Goal: Task Accomplishment & Management: Manage account settings

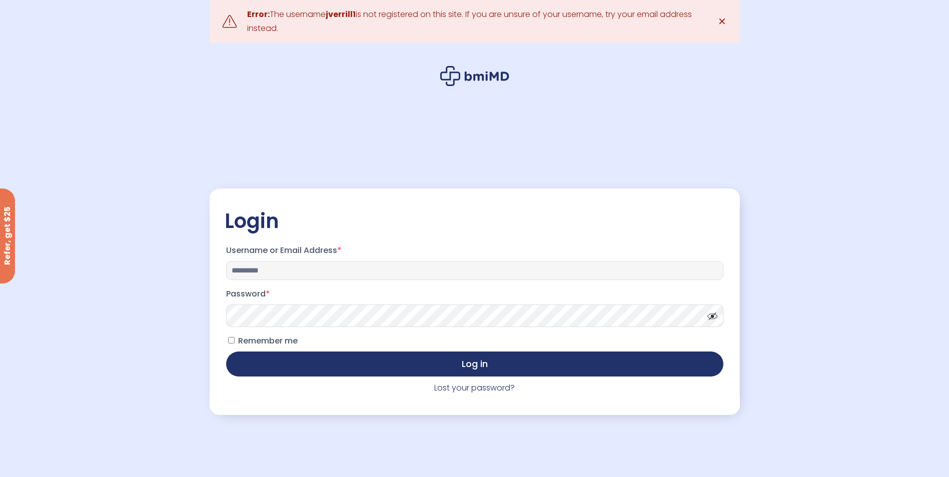
click at [259, 270] on input "*********" at bounding box center [474, 270] width 497 height 19
type input "**********"
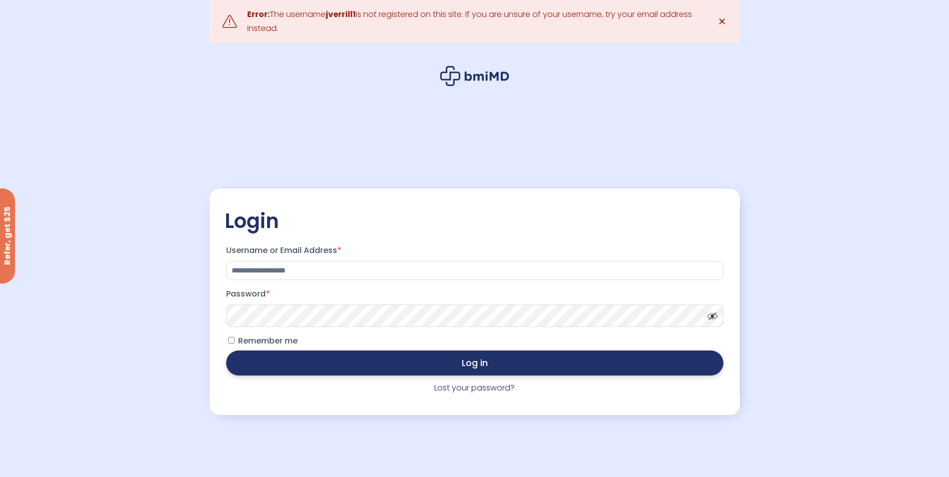
click at [418, 365] on button "Log in" at bounding box center [474, 363] width 497 height 25
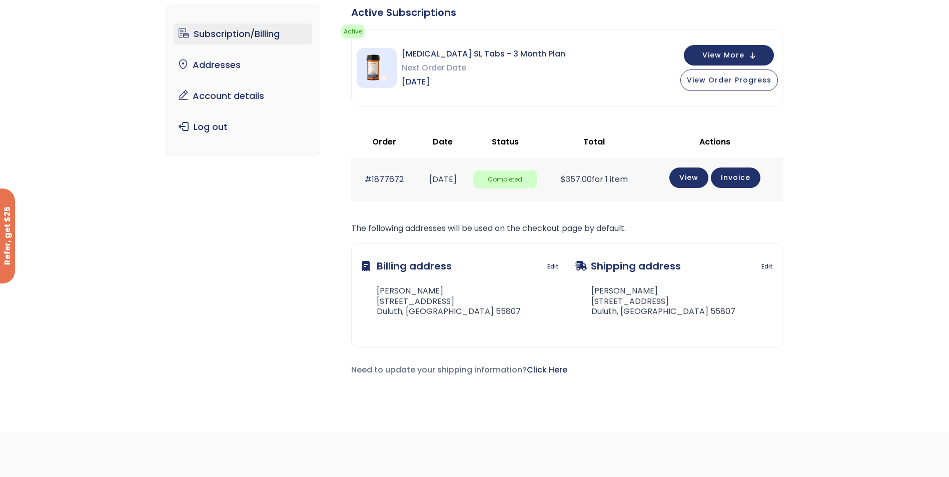
scroll to position [50, 0]
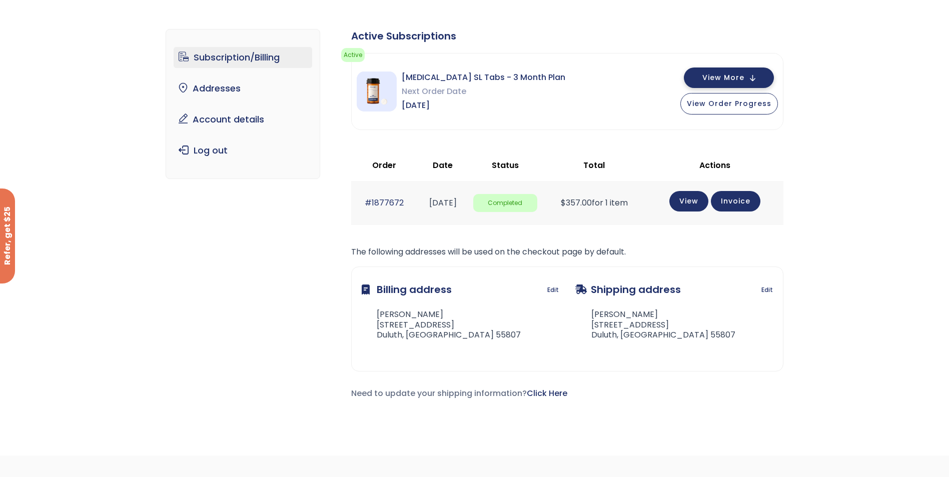
click at [723, 77] on span "View More" at bounding box center [723, 78] width 42 height 7
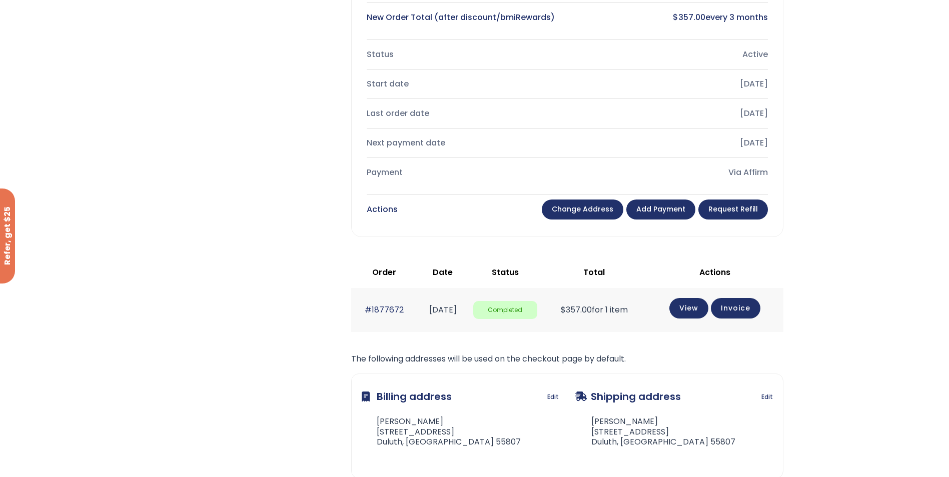
scroll to position [300, 0]
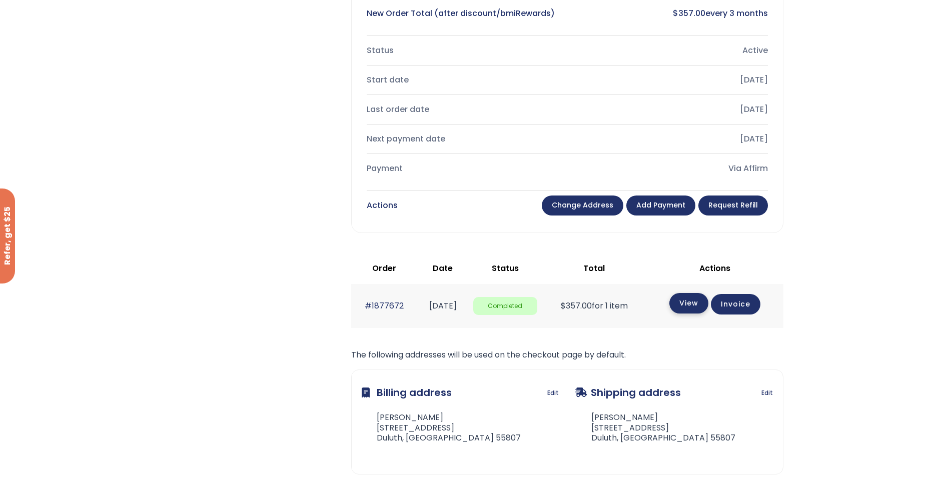
click at [691, 306] on link "View" at bounding box center [688, 303] width 39 height 21
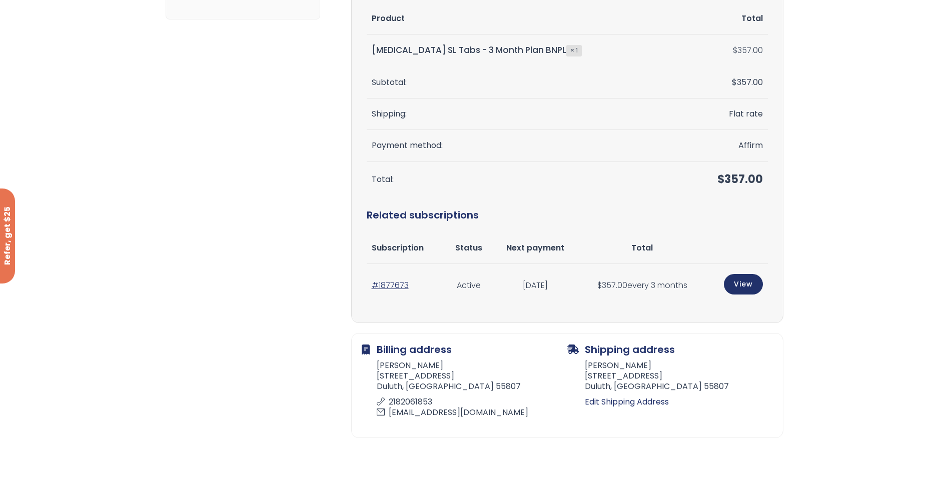
scroll to position [200, 0]
click at [744, 282] on link "View" at bounding box center [743, 283] width 39 height 21
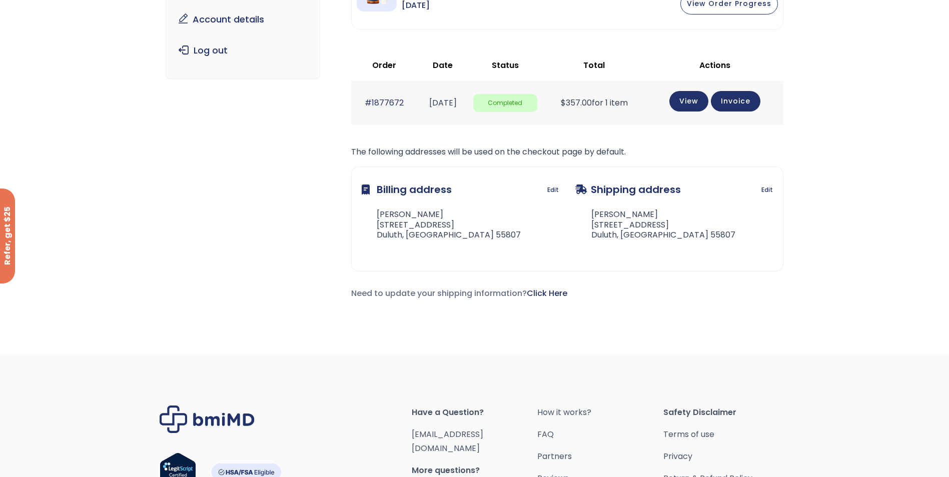
scroll to position [50, 0]
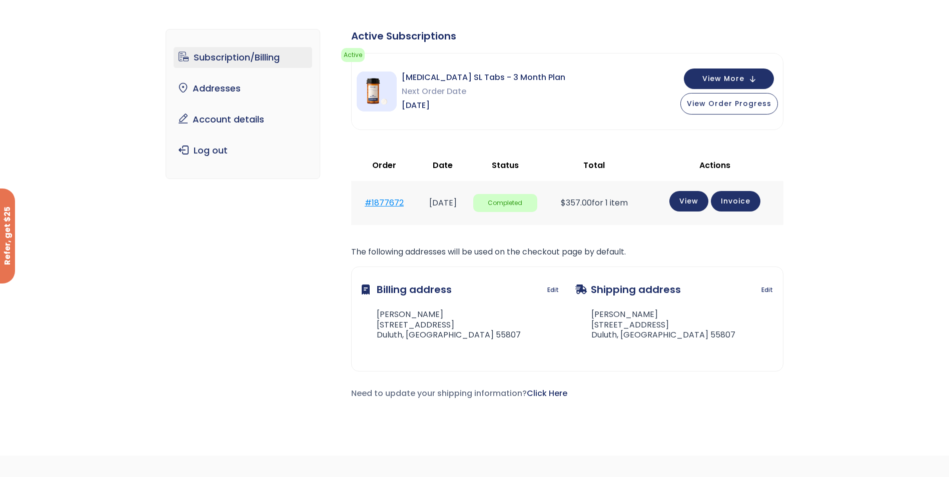
click at [378, 199] on link "#1877672" at bounding box center [384, 203] width 39 height 12
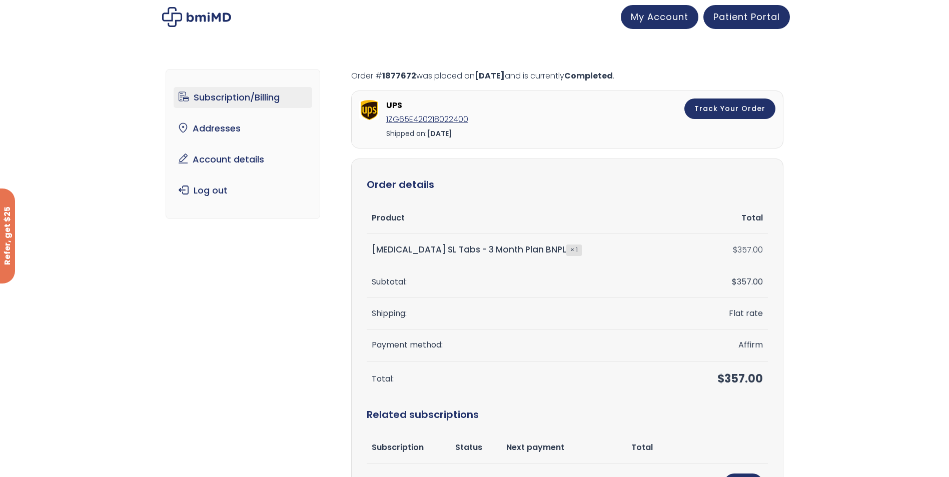
click at [229, 94] on link "Subscription/Billing" at bounding box center [243, 97] width 139 height 21
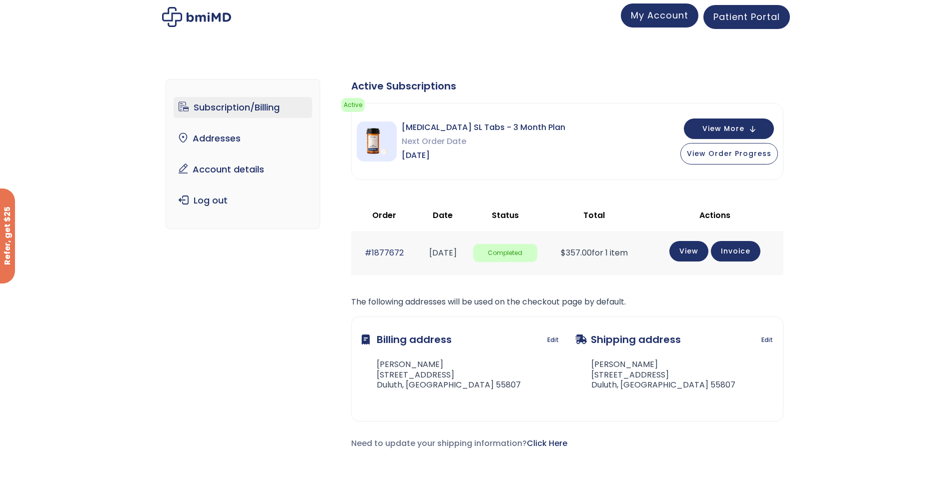
click at [657, 13] on span "My Account" at bounding box center [660, 15] width 58 height 13
click at [230, 171] on link "Account details" at bounding box center [243, 169] width 139 height 21
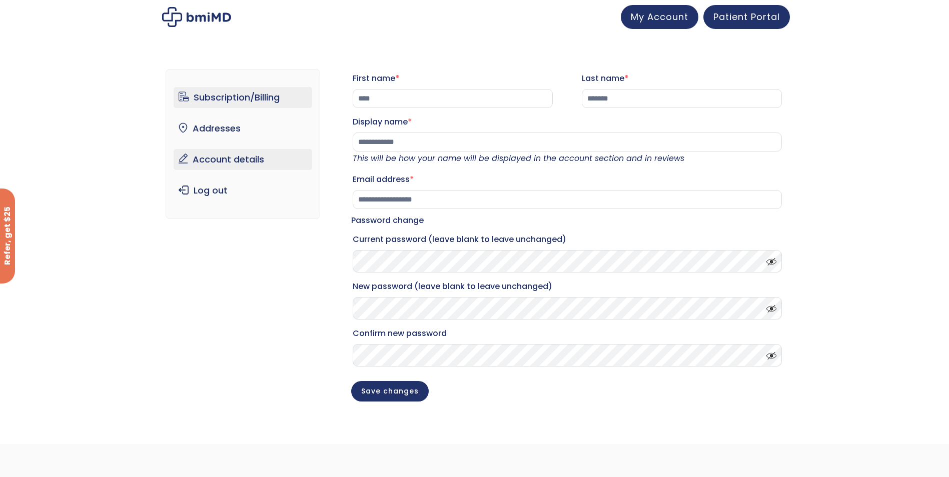
click at [219, 95] on link "Subscription/Billing" at bounding box center [243, 97] width 139 height 21
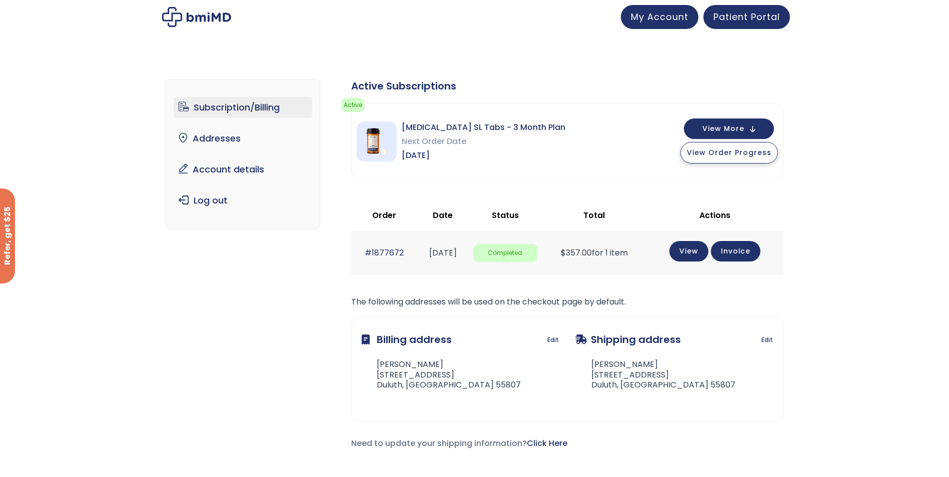
click at [721, 151] on span "View Order Progress" at bounding box center [729, 153] width 85 height 10
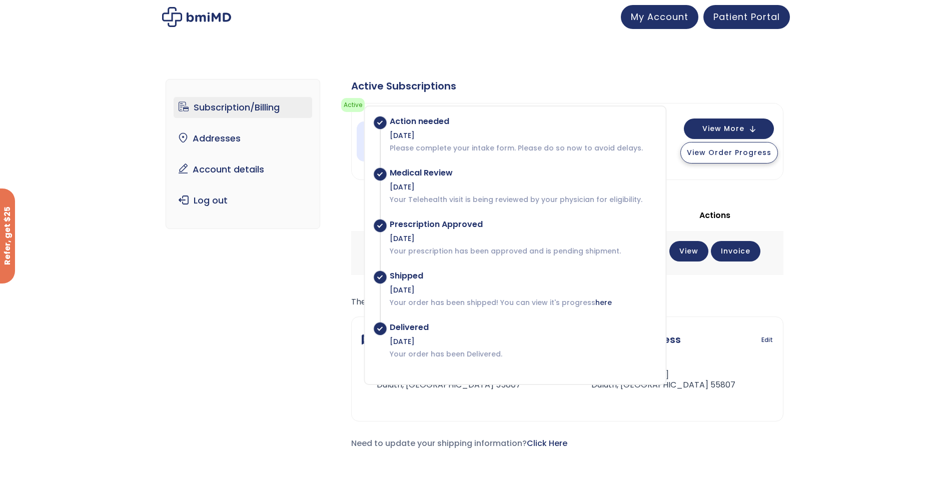
click at [721, 153] on span "View Order Progress" at bounding box center [729, 153] width 85 height 10
click at [686, 85] on div "Active Subscriptions" at bounding box center [567, 86] width 432 height 14
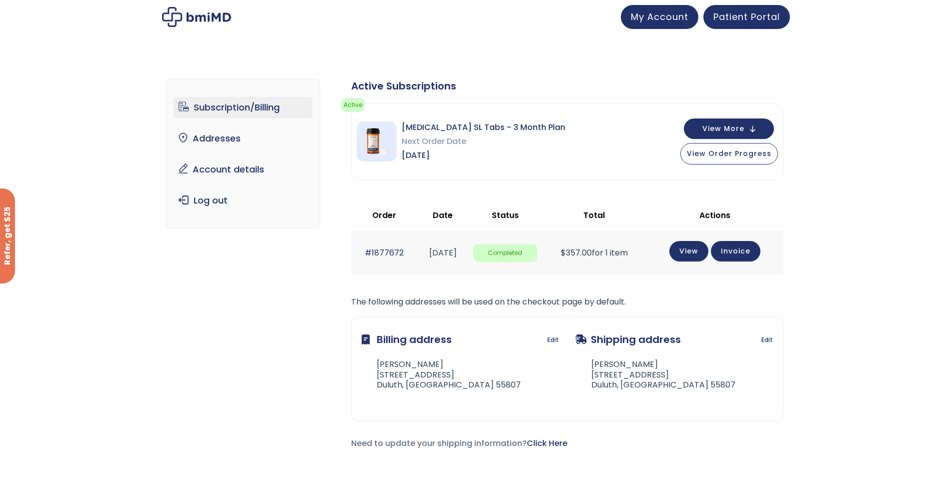
click at [522, 250] on span "Completed" at bounding box center [505, 253] width 64 height 19
click at [378, 252] on link "#1877672" at bounding box center [384, 253] width 39 height 12
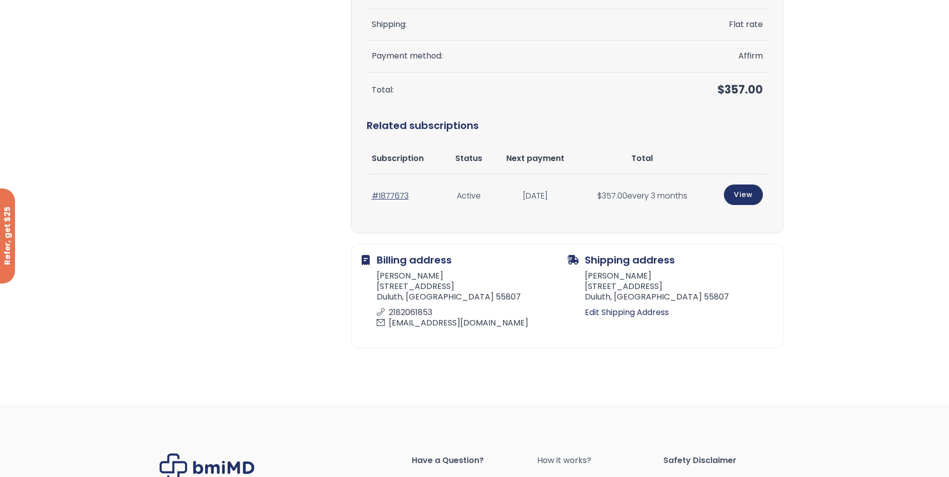
scroll to position [300, 0]
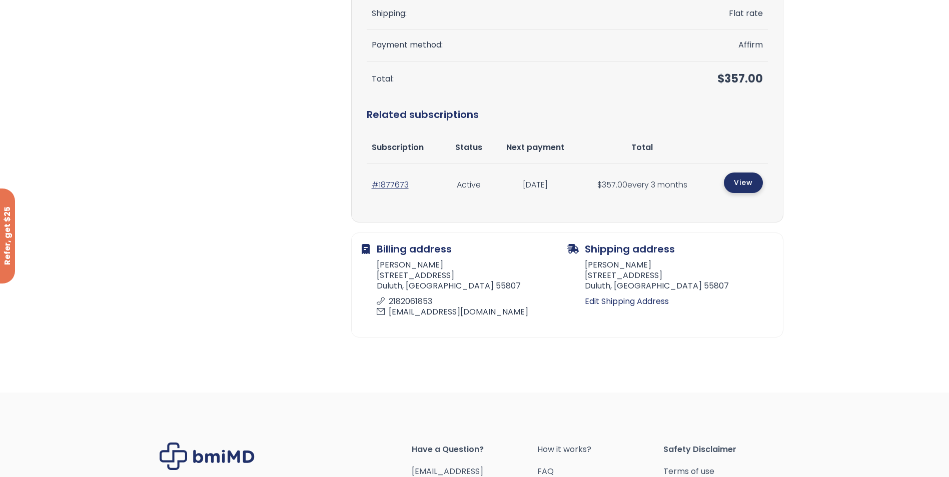
click at [743, 178] on link "View" at bounding box center [743, 183] width 39 height 21
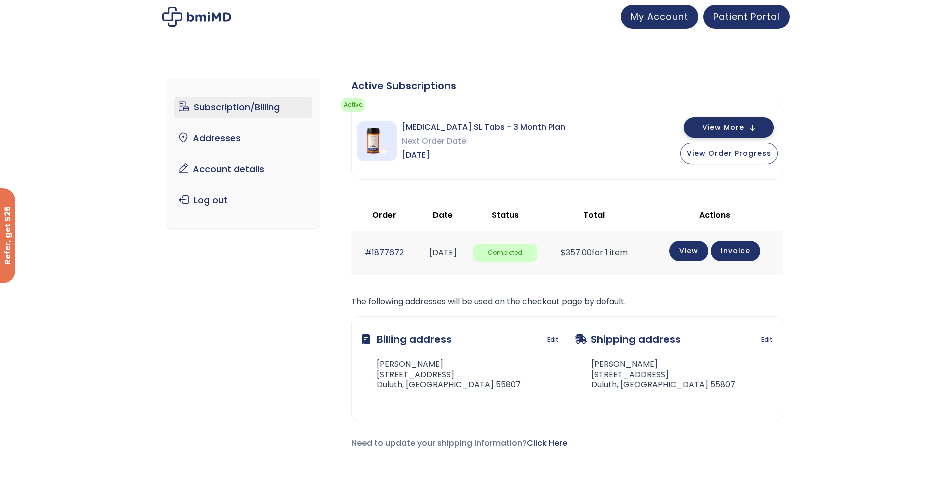
click at [727, 129] on span "View More" at bounding box center [723, 128] width 42 height 7
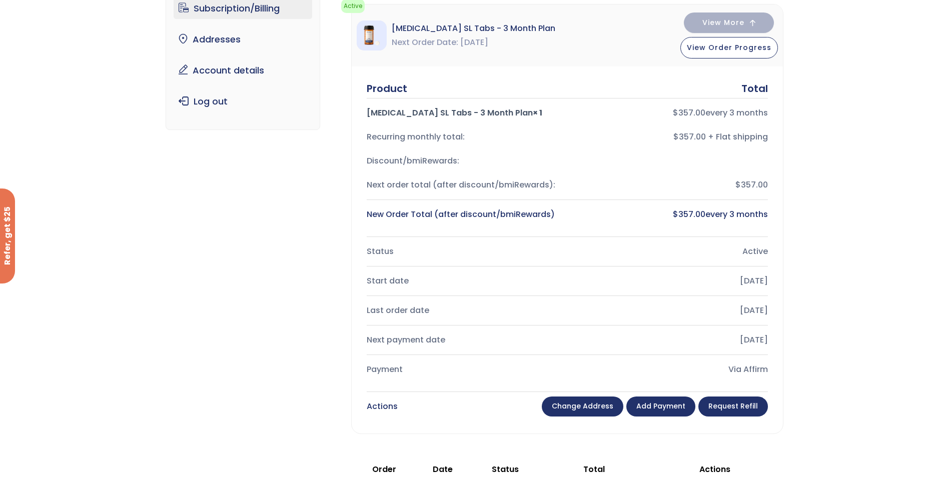
scroll to position [100, 0]
click at [752, 252] on div "Active" at bounding box center [671, 251] width 193 height 14
click at [378, 242] on div "Status Active" at bounding box center [567, 251] width 401 height 24
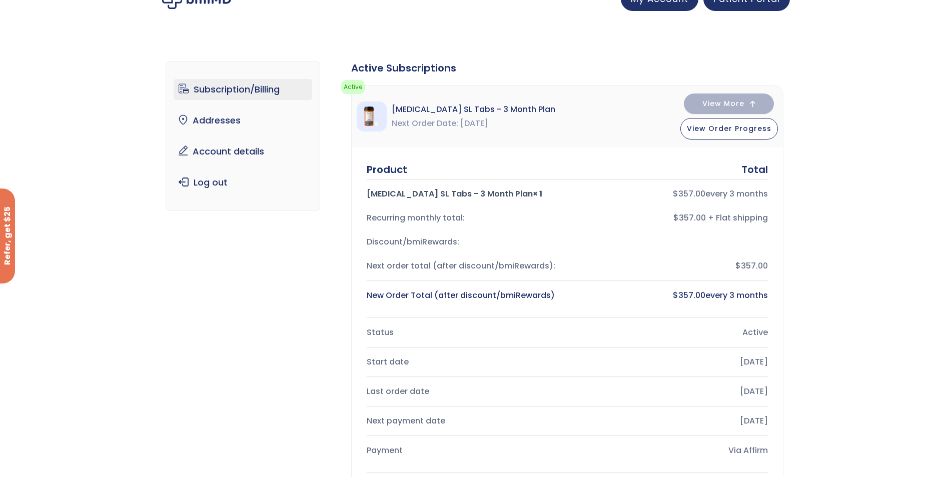
scroll to position [0, 0]
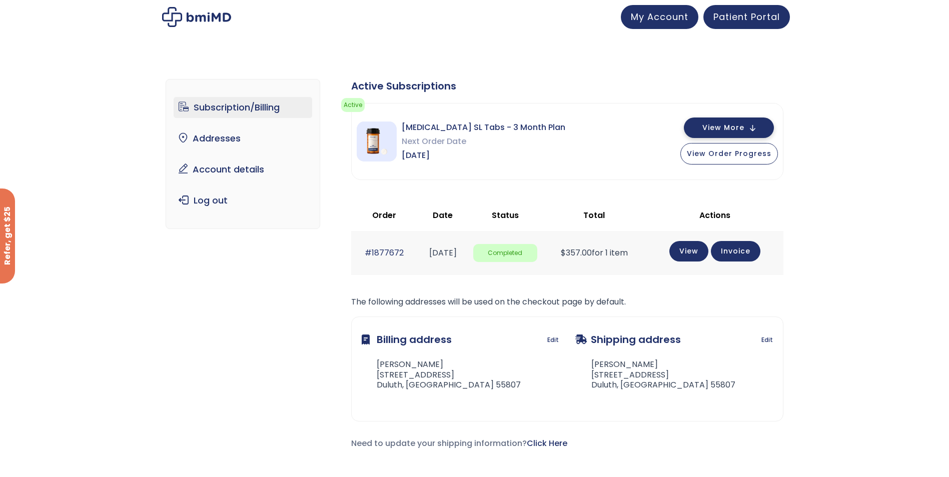
click at [730, 129] on span "View More" at bounding box center [723, 128] width 42 height 7
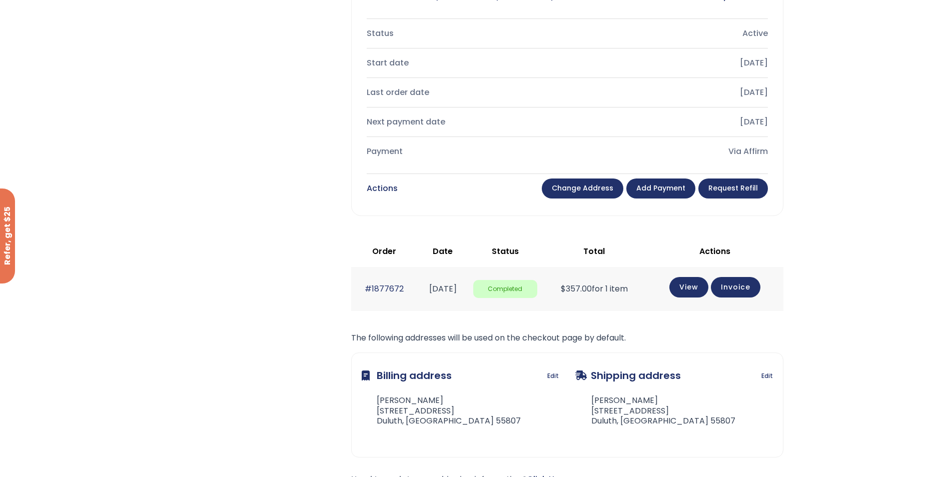
scroll to position [321, 0]
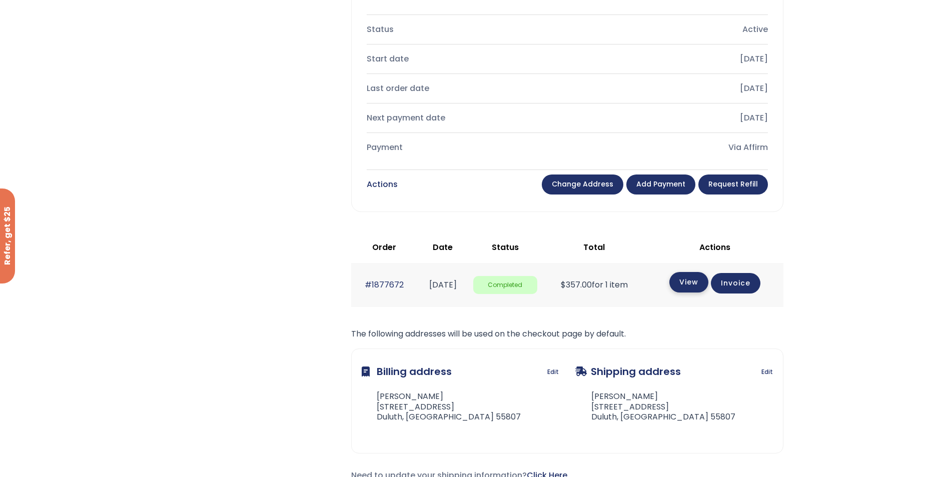
click at [699, 281] on link "View" at bounding box center [688, 282] width 39 height 21
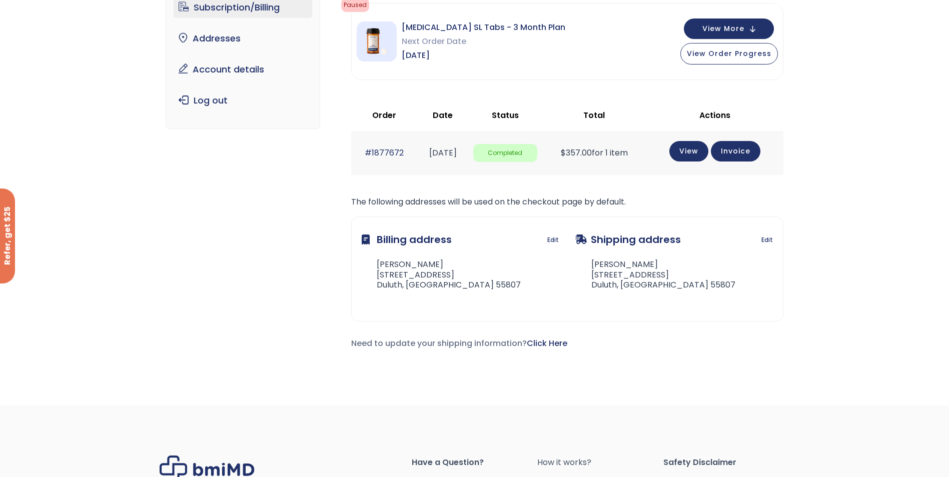
scroll to position [50, 0]
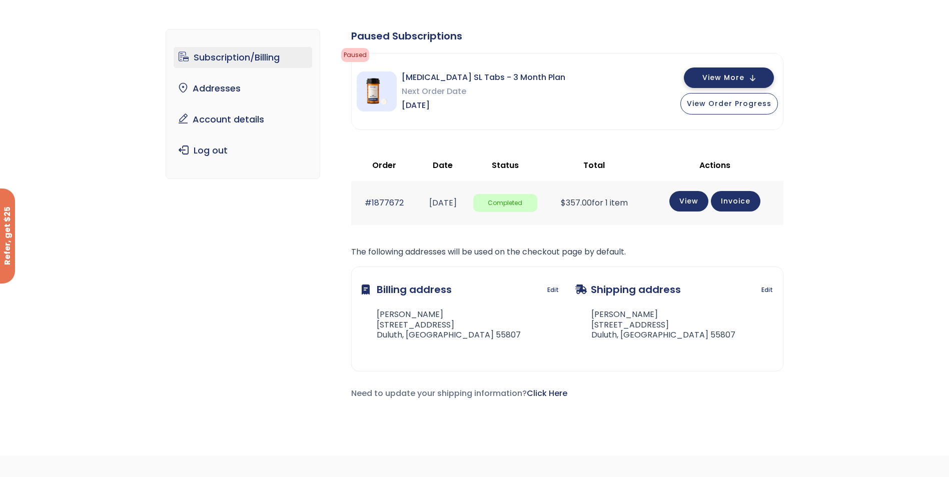
click at [714, 76] on span "View More" at bounding box center [723, 78] width 42 height 7
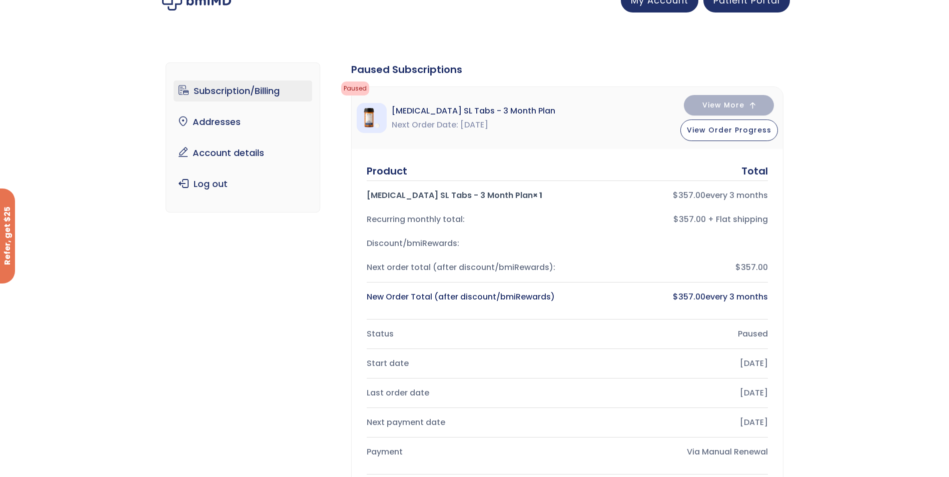
scroll to position [0, 0]
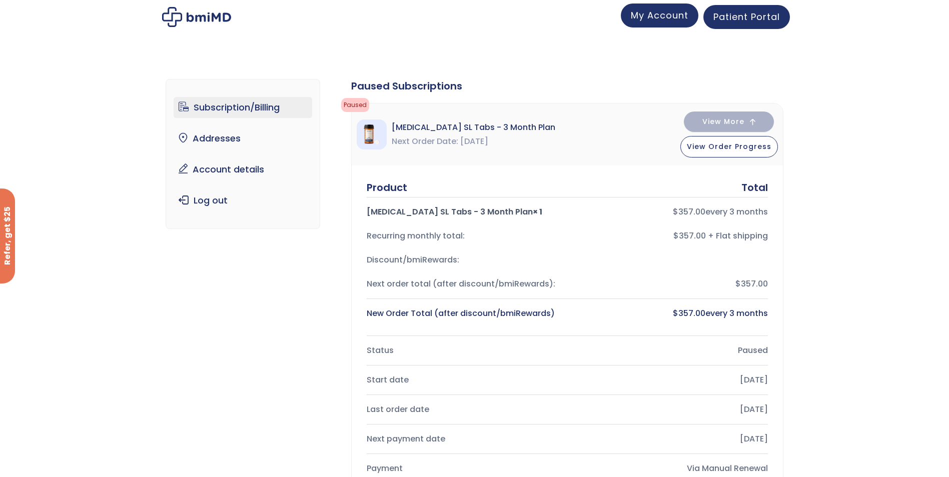
click at [674, 15] on span "My Account" at bounding box center [660, 15] width 58 height 13
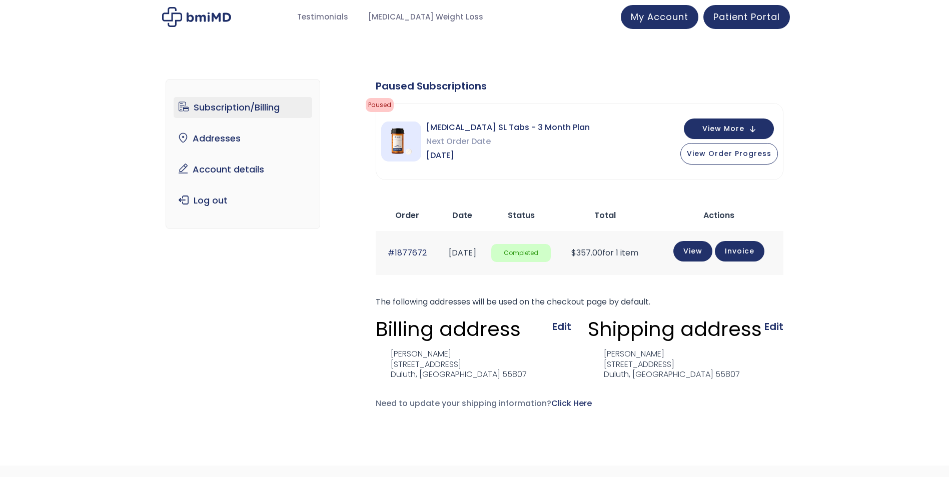
click at [405, 54] on div "JOIN 50k+ MEMBERS IN REACHING THEIR WEIGHT LOSS GOALS .path{fill:none;stroke:#3…" at bounding box center [474, 359] width 949 height 718
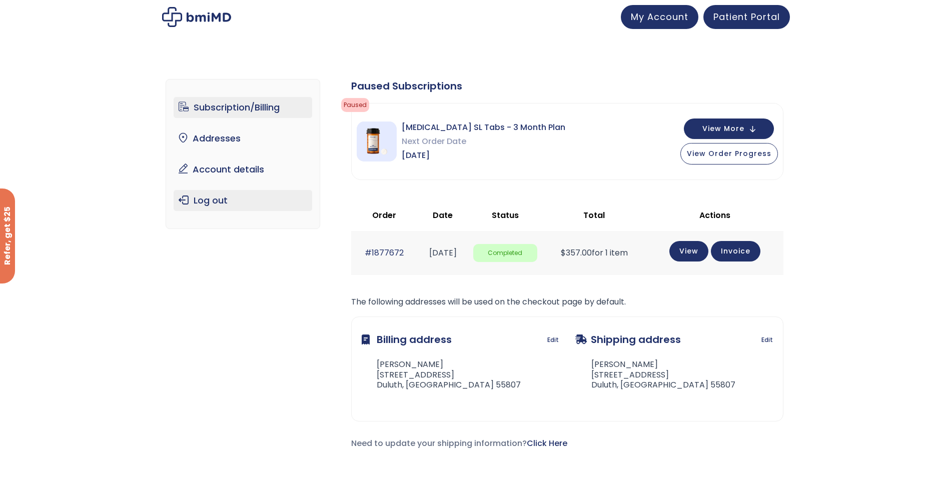
click at [214, 198] on link "Log out" at bounding box center [243, 200] width 139 height 21
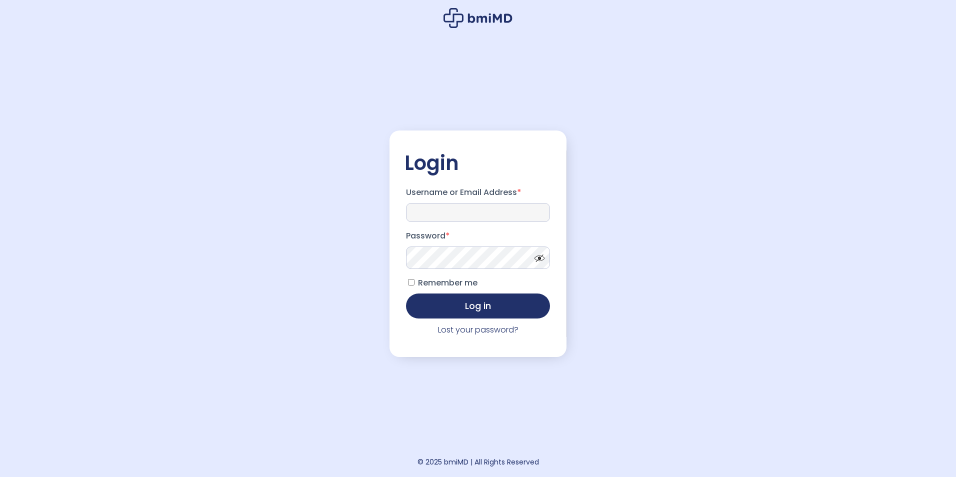
click at [427, 207] on input "Username or Email Address *" at bounding box center [478, 212] width 144 height 19
type input "**********"
click at [468, 306] on button "Log in" at bounding box center [478, 305] width 144 height 25
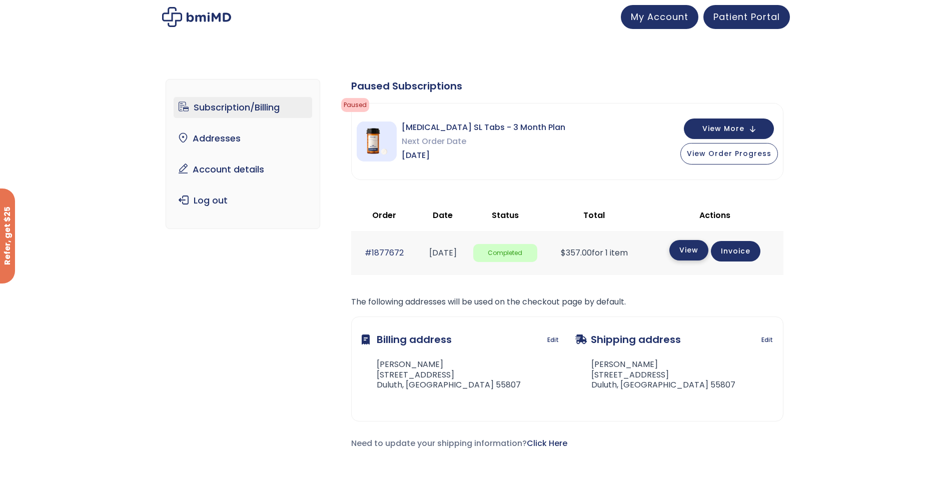
click at [689, 250] on link "View" at bounding box center [688, 250] width 39 height 21
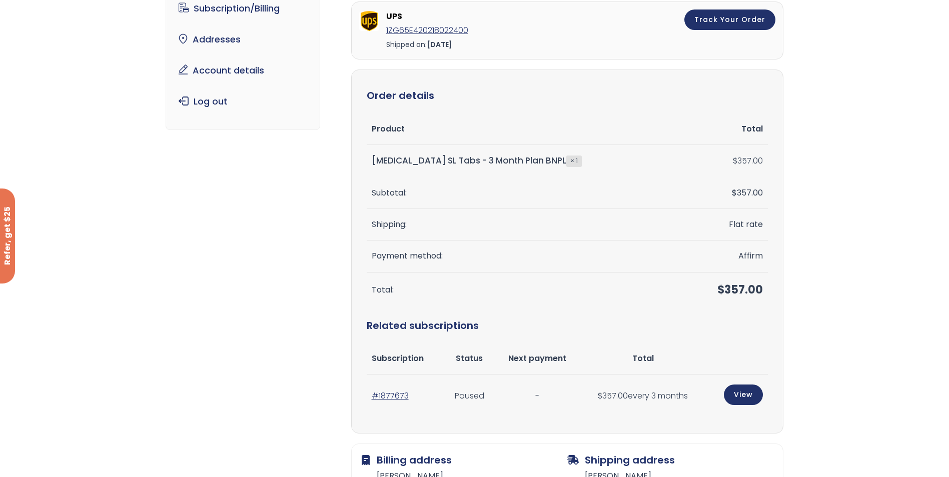
scroll to position [100, 0]
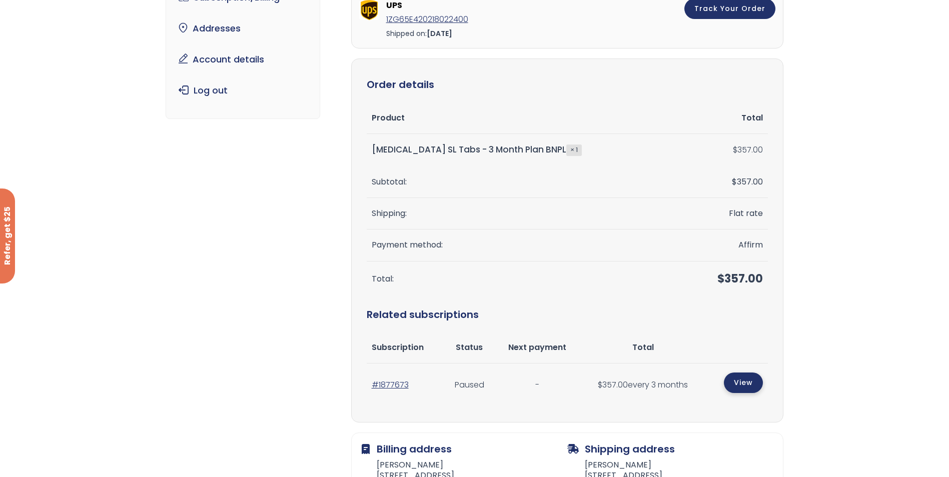
click at [739, 384] on link "View" at bounding box center [743, 383] width 39 height 21
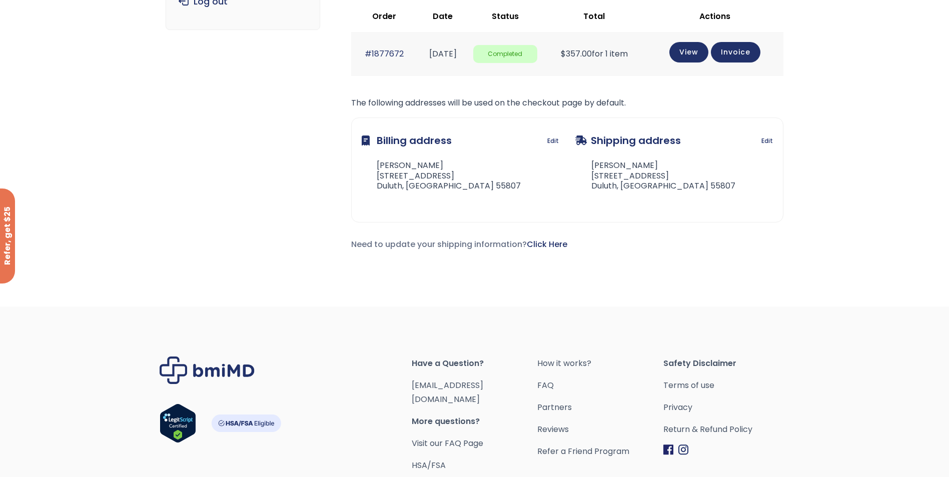
scroll to position [50, 0]
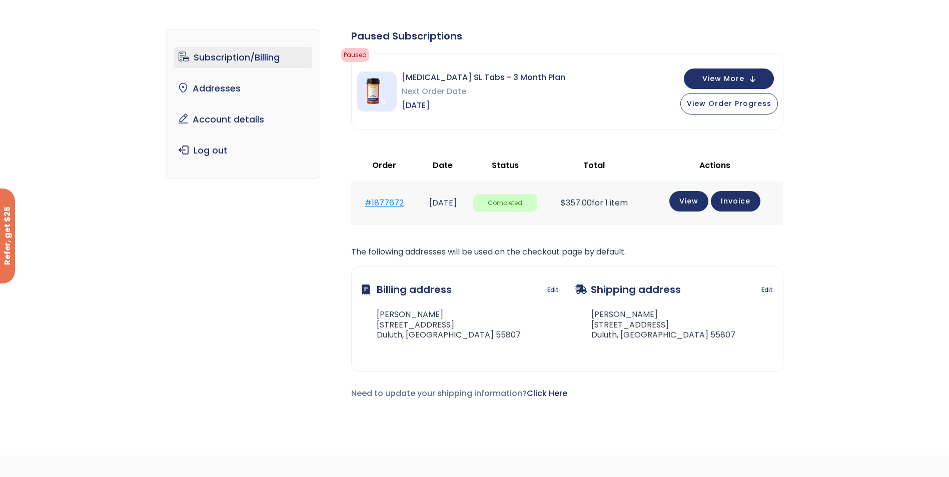
click at [376, 204] on link "#1877672" at bounding box center [384, 203] width 39 height 12
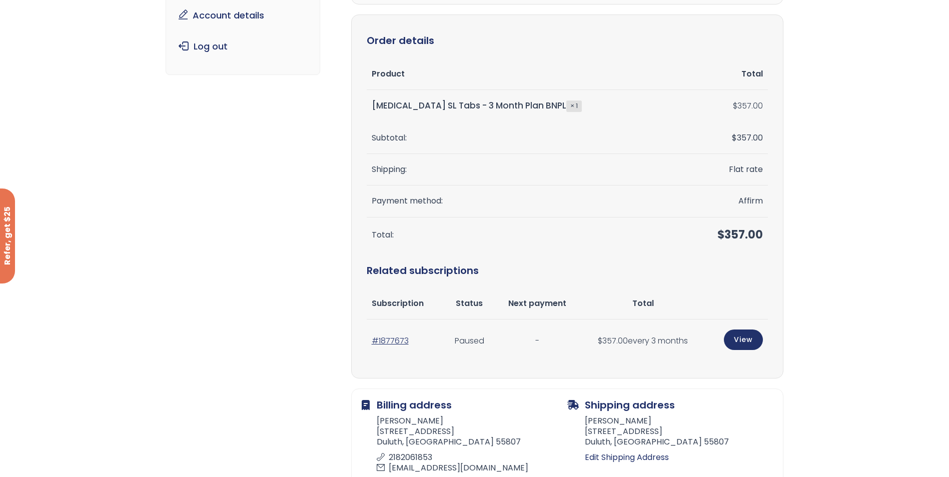
scroll to position [200, 0]
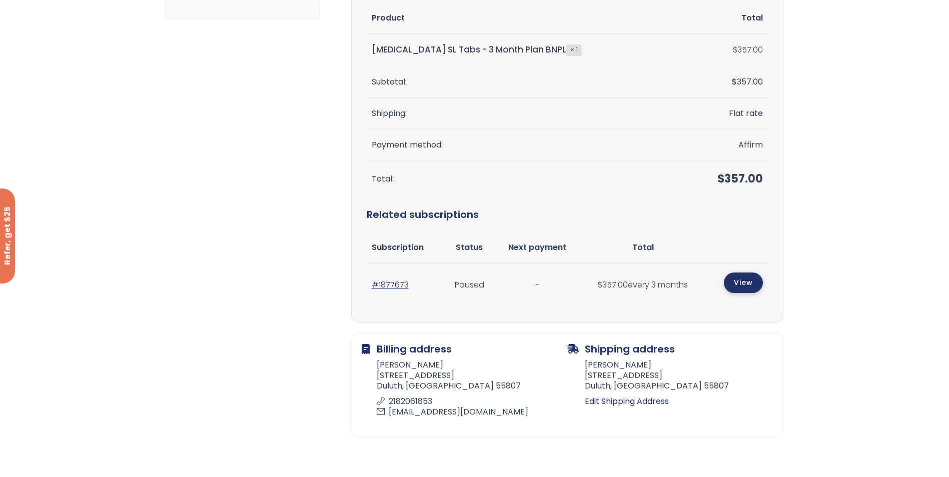
click at [740, 282] on link "View" at bounding box center [743, 283] width 39 height 21
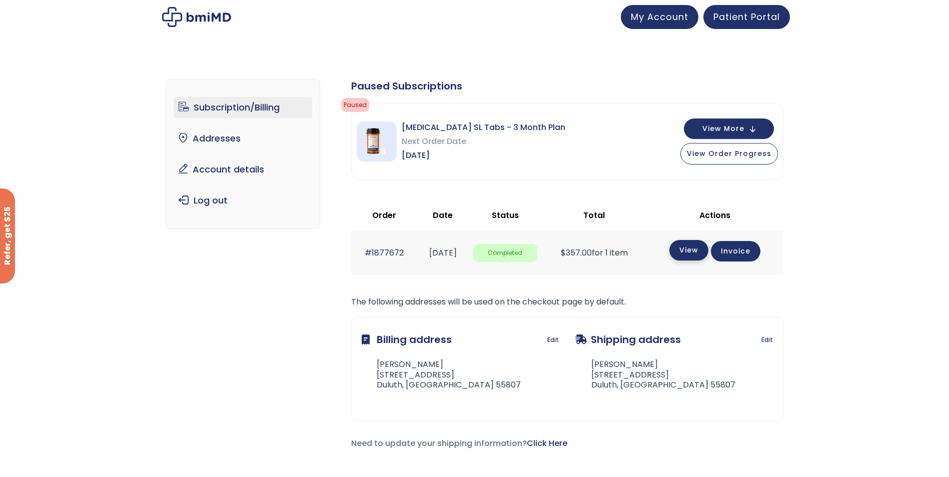
click at [695, 254] on link "View" at bounding box center [688, 250] width 39 height 21
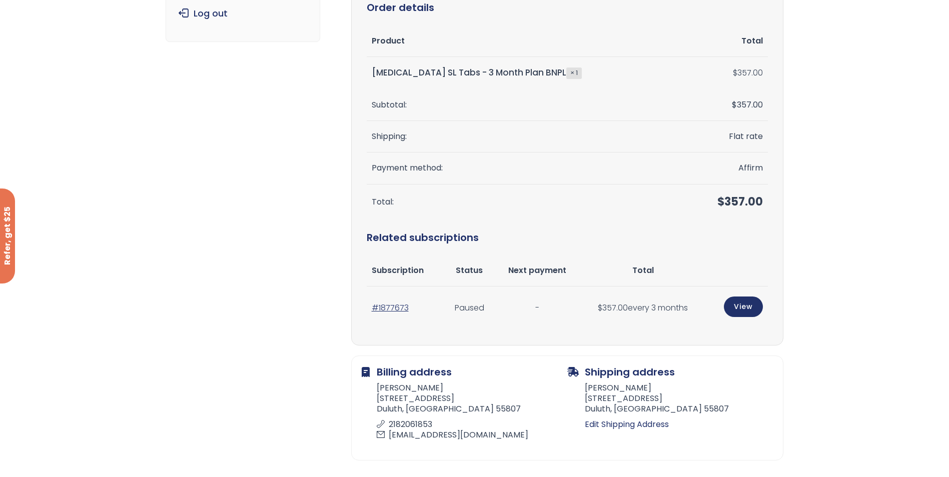
scroll to position [200, 0]
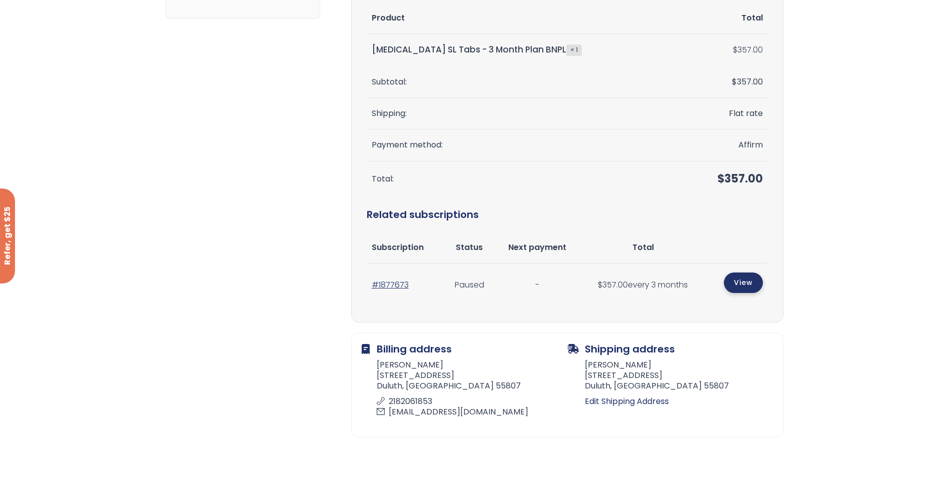
click at [743, 282] on link "View" at bounding box center [743, 283] width 39 height 21
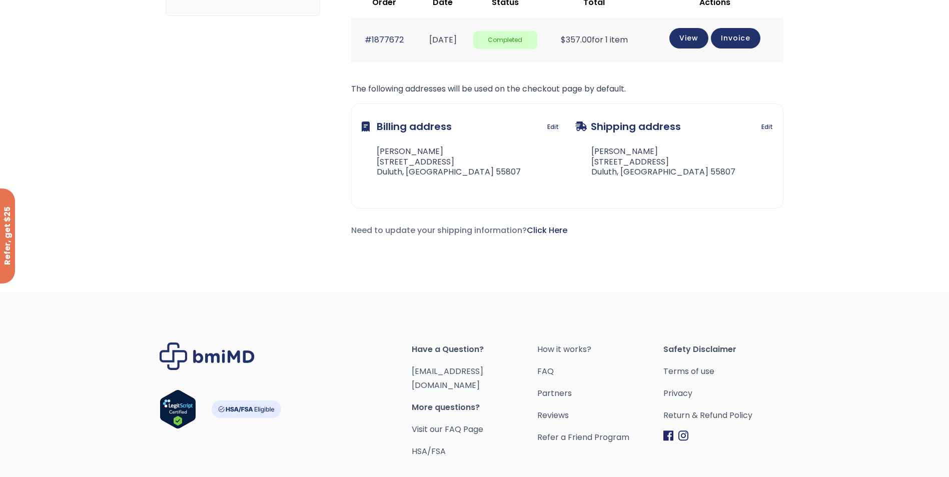
scroll to position [100, 0]
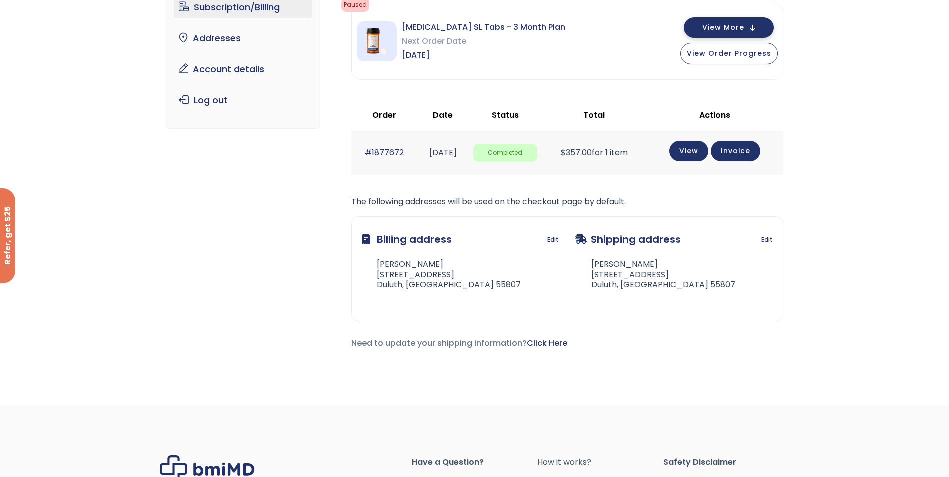
click at [714, 28] on span "View More" at bounding box center [723, 28] width 42 height 7
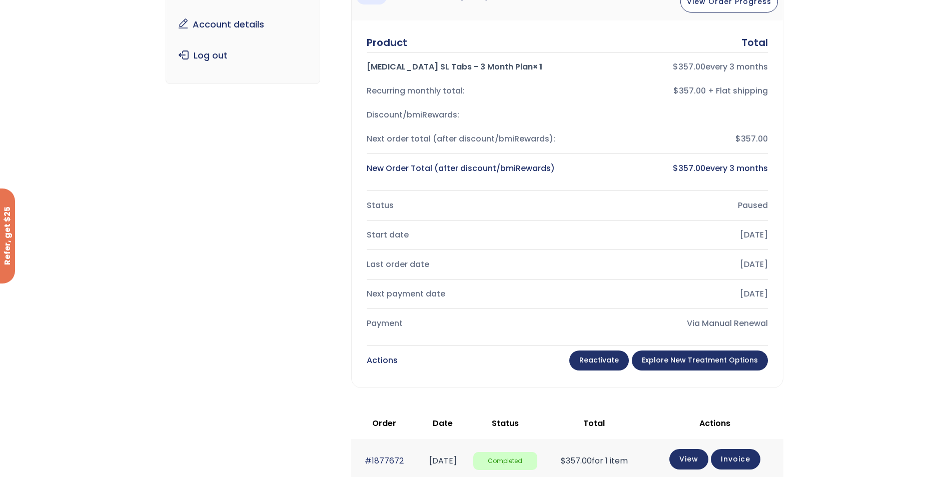
scroll to position [50, 0]
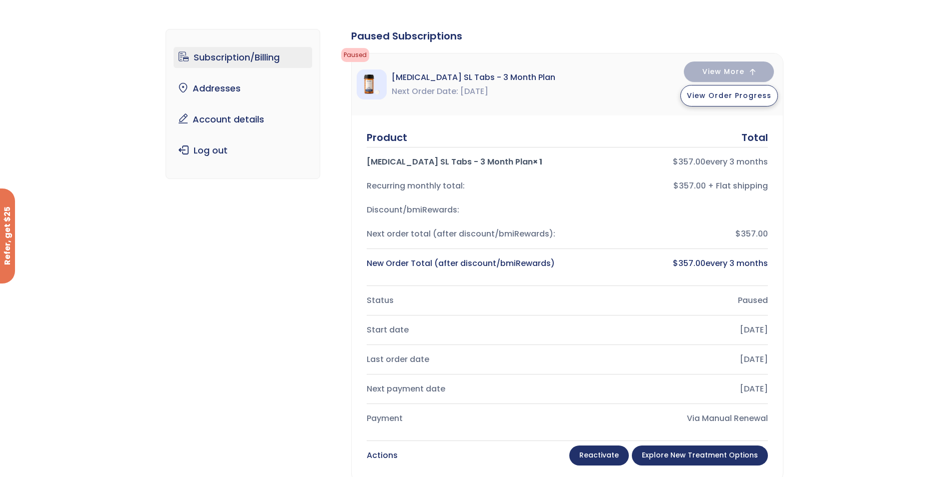
drag, startPoint x: 703, startPoint y: 94, endPoint x: 682, endPoint y: 87, distance: 21.7
click at [703, 94] on span "View Order Progress" at bounding box center [729, 96] width 85 height 10
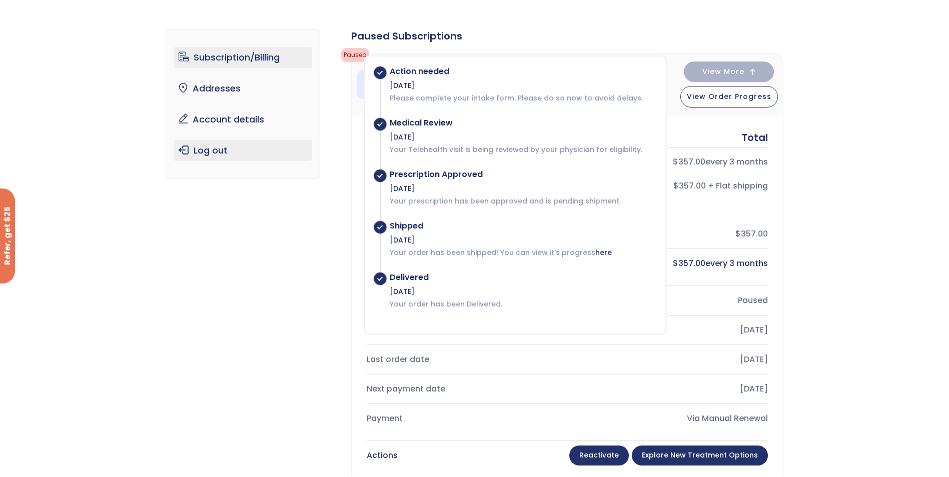
click at [202, 154] on link "Log out" at bounding box center [243, 150] width 139 height 21
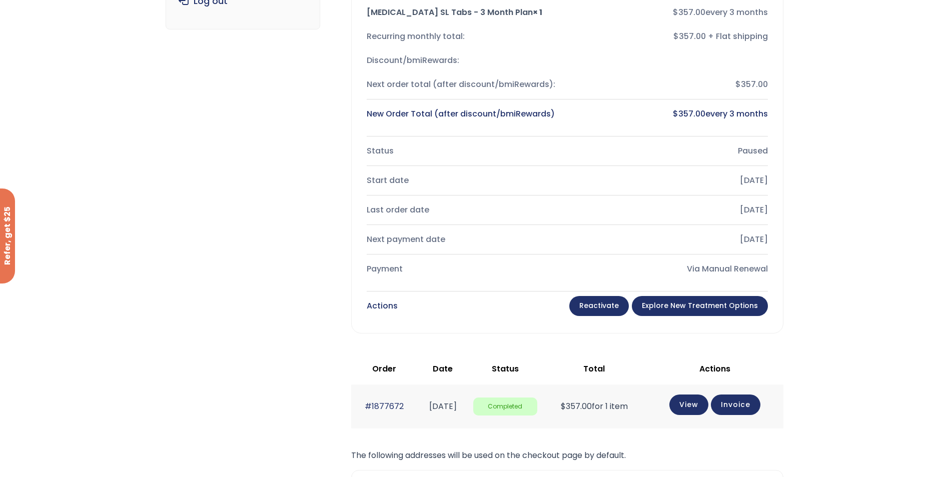
scroll to position [200, 0]
